Goal: Task Accomplishment & Management: Manage account settings

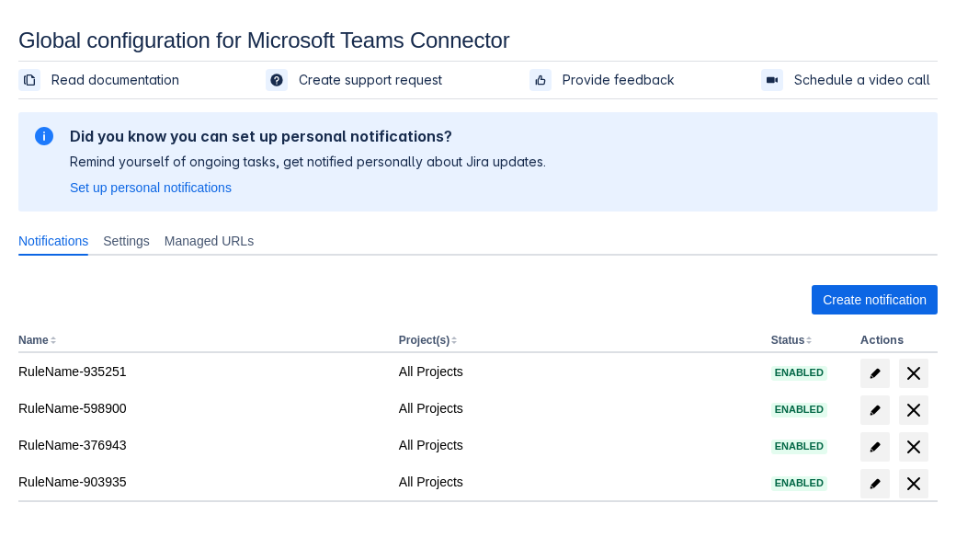
click at [874, 300] on span "Create notification" at bounding box center [874, 299] width 104 height 29
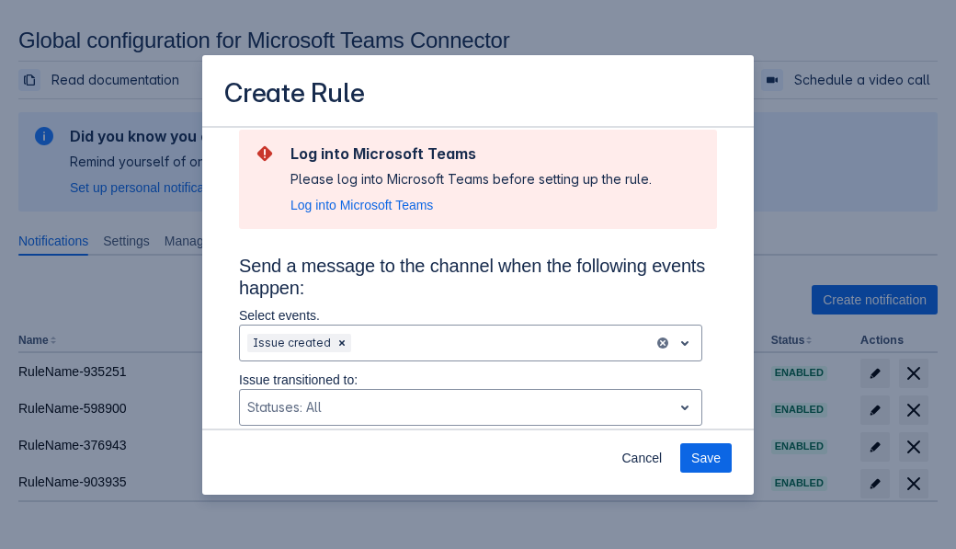
type input "RuleName-855684New Rule (5)"
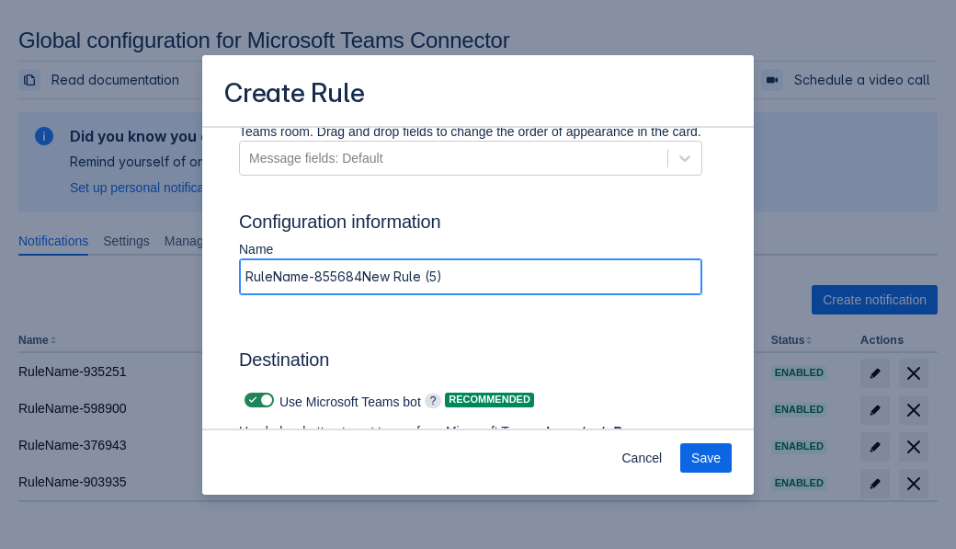
click at [341, 470] on span "Authenticate in Microsoft Teams" at bounding box center [341, 484] width 182 height 29
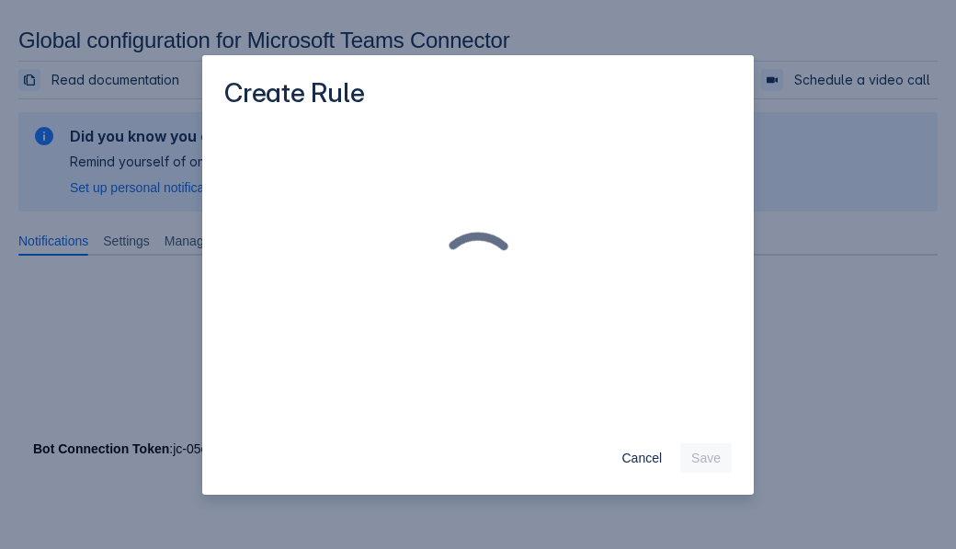
scroll to position [0, 0]
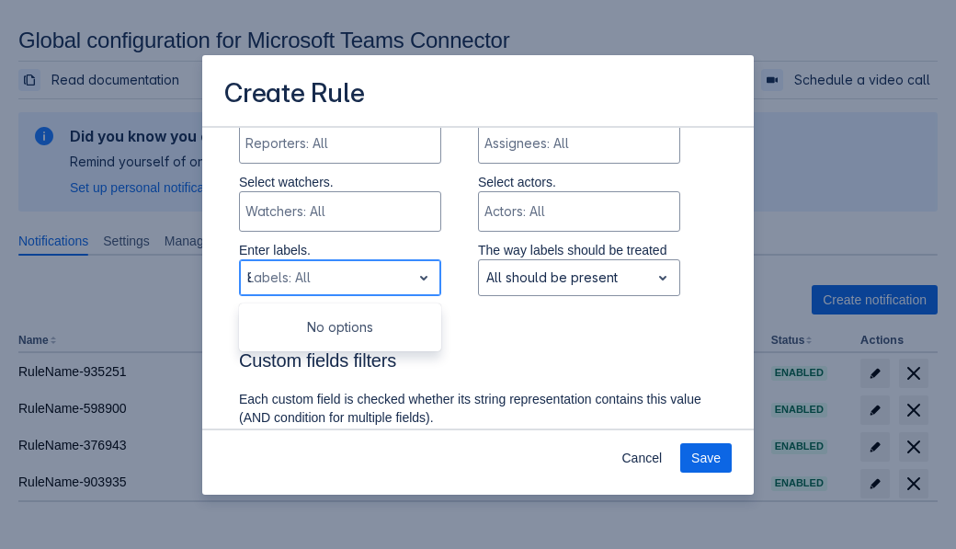
type input "855684_label"
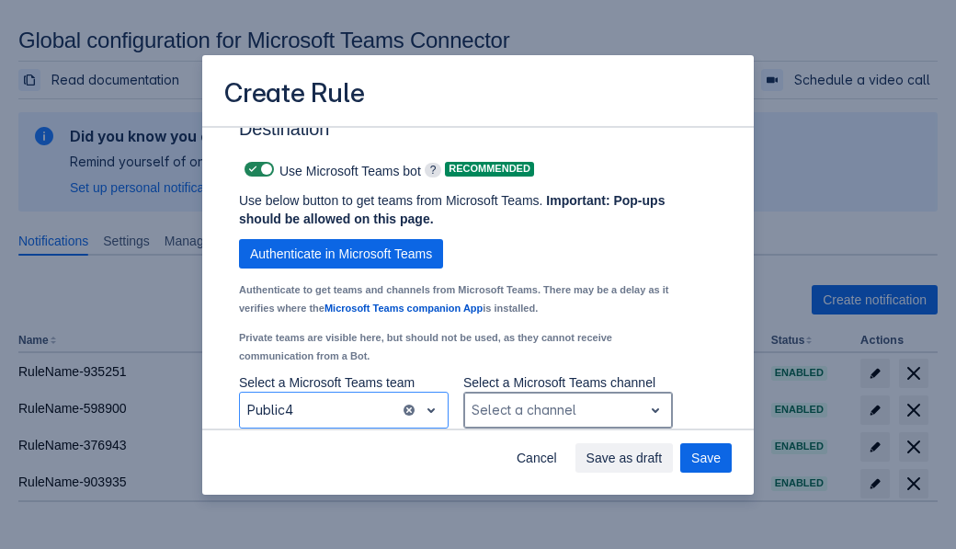
click at [567, 410] on div "Scrollable content" at bounding box center [553, 410] width 164 height 22
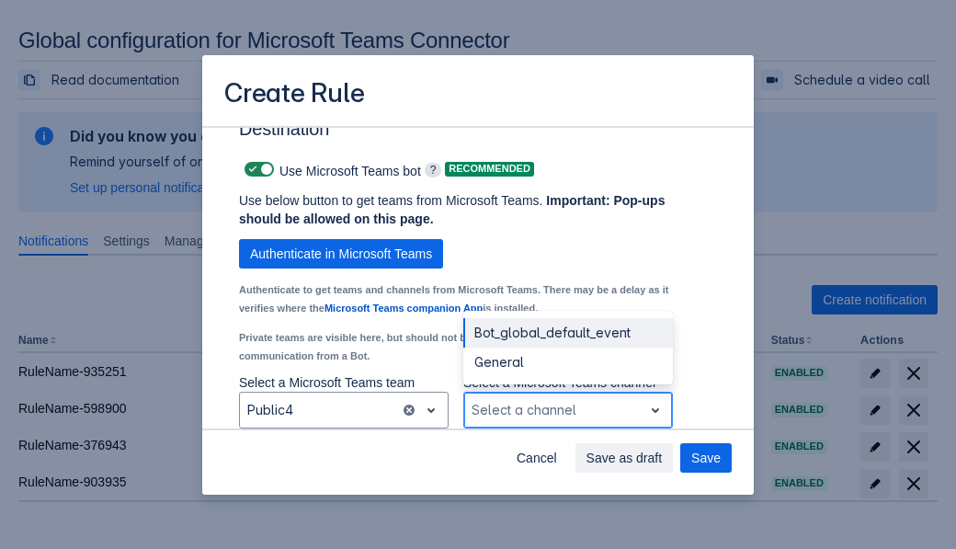
click at [567, 333] on div "Bot_global_default_event" at bounding box center [567, 332] width 209 height 29
click at [662, 458] on span "Save as draft" at bounding box center [624, 457] width 76 height 29
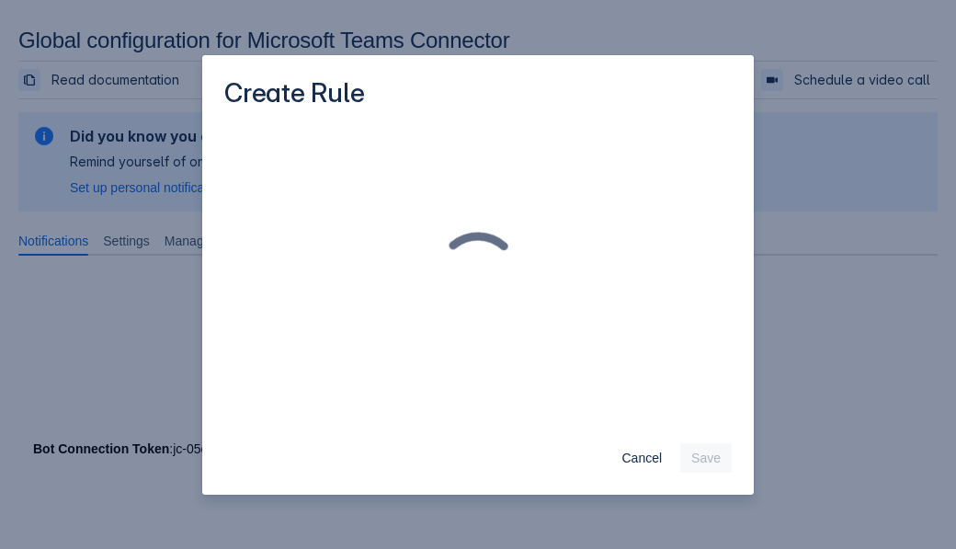
scroll to position [0, 0]
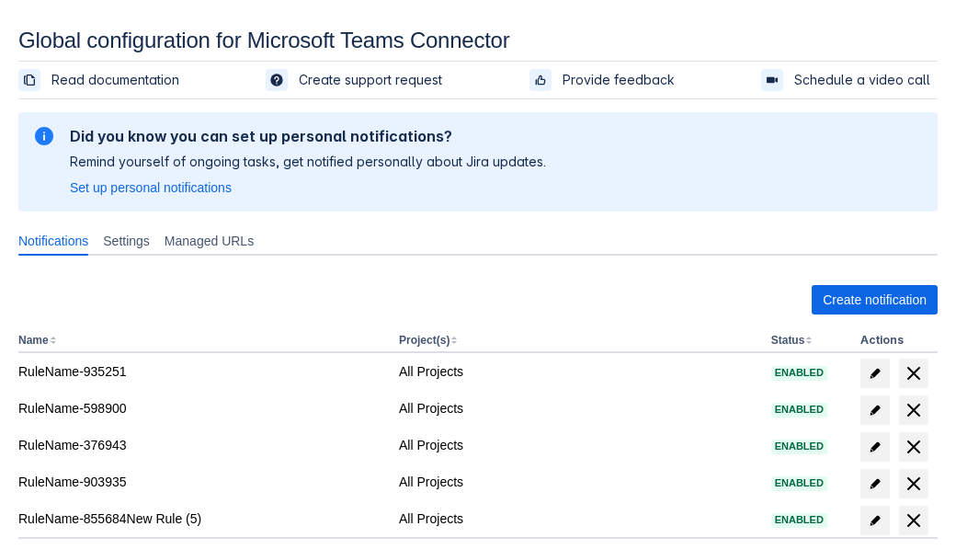
click at [912, 520] on span "delete" at bounding box center [913, 520] width 22 height 22
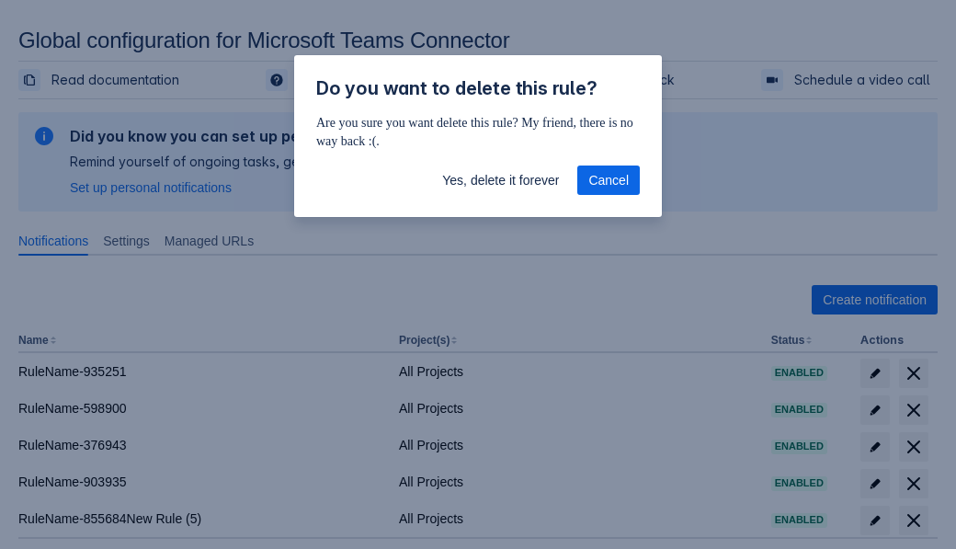
click at [500, 180] on span "Yes, delete it forever" at bounding box center [500, 179] width 117 height 29
